Goal: Find specific page/section: Find specific page/section

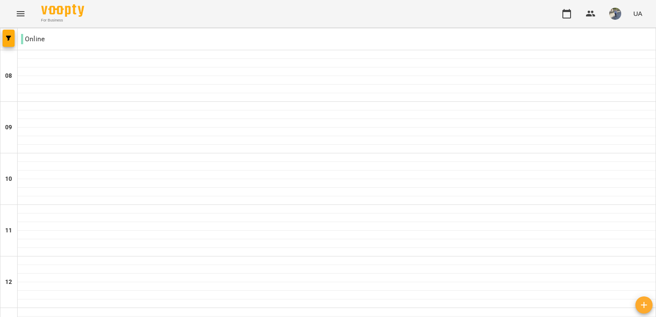
scroll to position [390, 0]
click at [617, 18] on img "button" at bounding box center [616, 14] width 12 height 12
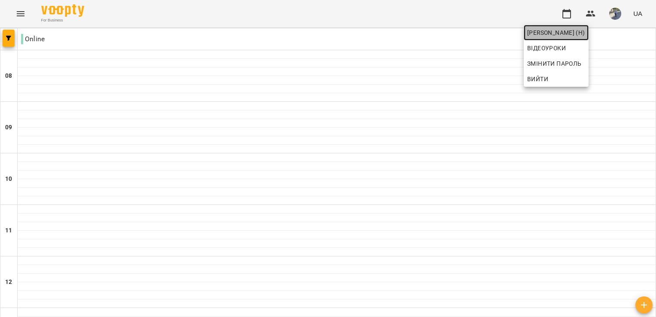
click at [586, 30] on span "[PERSON_NAME] (н)" at bounding box center [557, 32] width 58 height 10
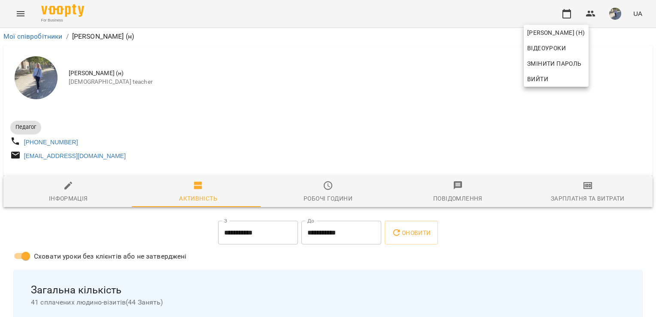
click at [23, 15] on div at bounding box center [328, 158] width 656 height 317
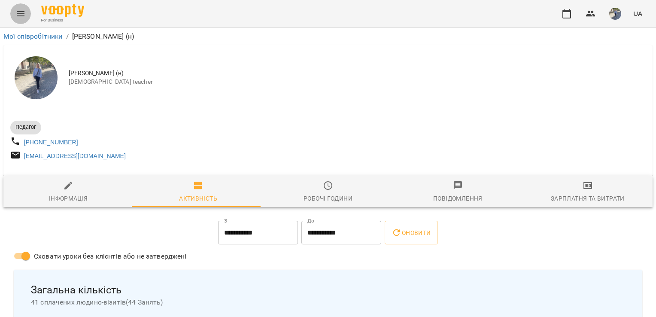
click at [23, 15] on icon "Menu" at bounding box center [21, 13] width 8 height 5
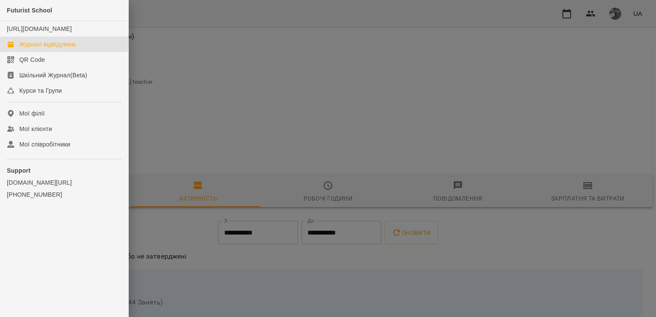
click at [52, 49] on div "Журнал відвідувань" at bounding box center [47, 44] width 57 height 9
